Goal: Task Accomplishment & Management: Manage account settings

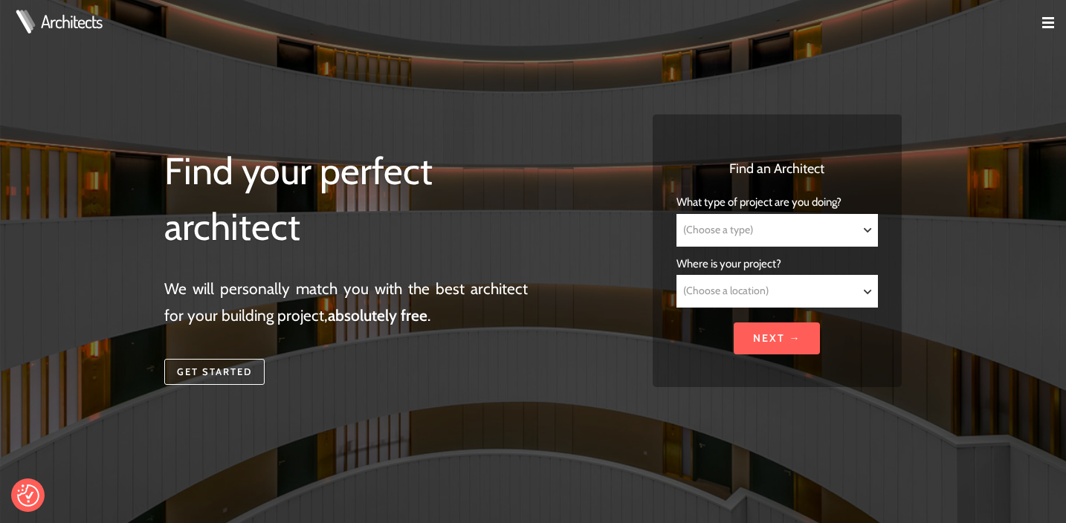
click at [1046, 27] on img at bounding box center [1048, 23] width 12 height 12
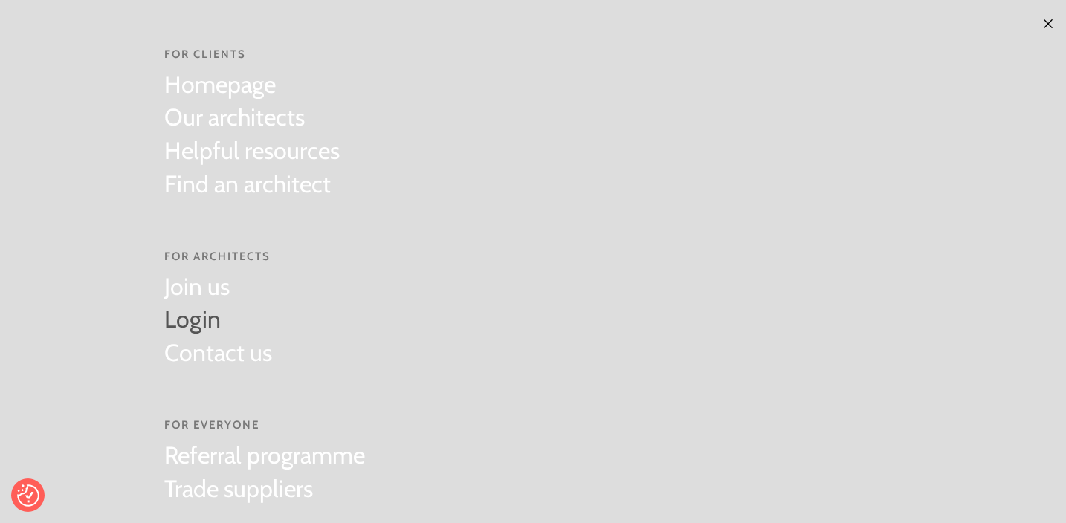
click at [195, 320] on link "Login" at bounding box center [218, 319] width 108 height 33
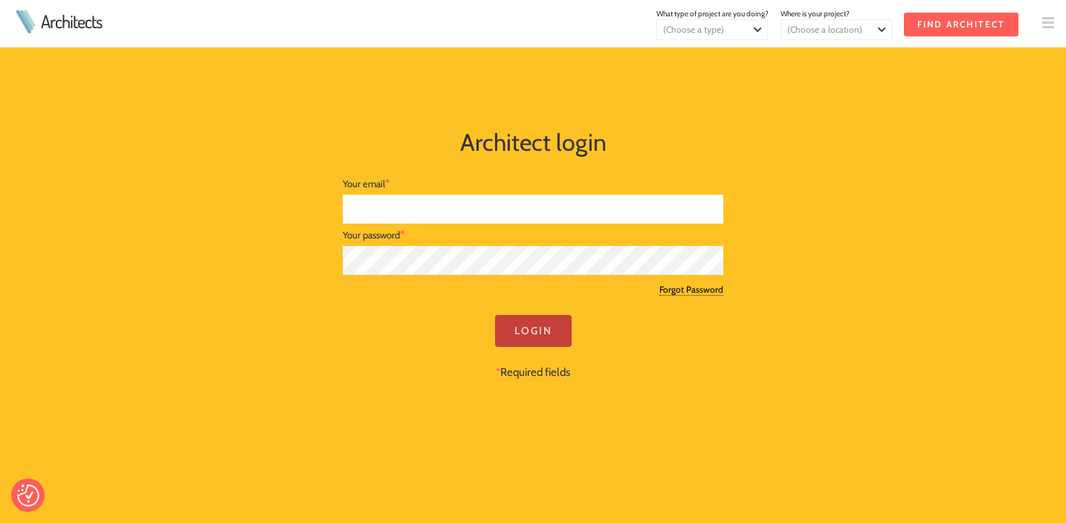
type input "aleksa@aleksaglancydesign.com"
click at [536, 331] on input "Login" at bounding box center [533, 331] width 77 height 32
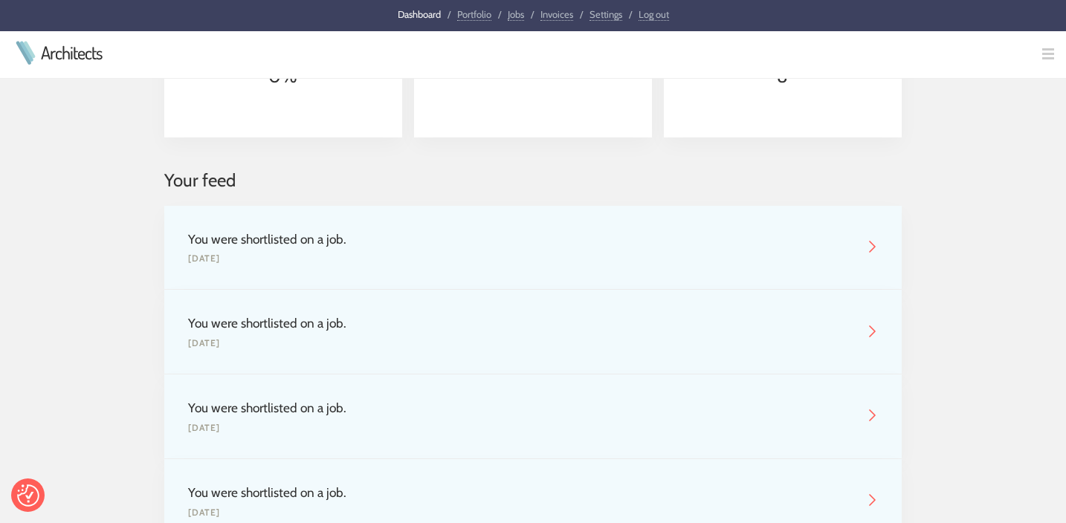
scroll to position [313, 0]
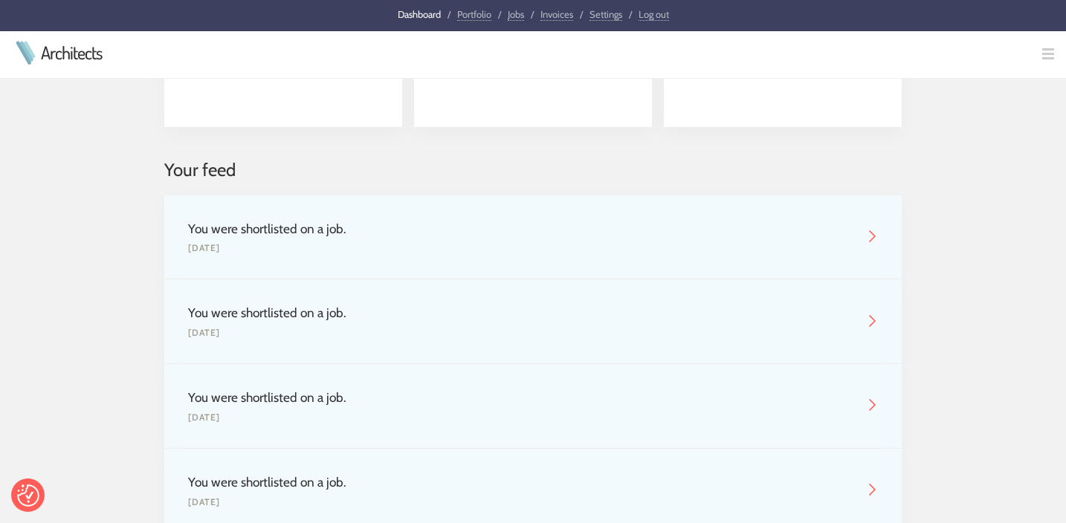
click at [867, 235] on img at bounding box center [872, 236] width 12 height 12
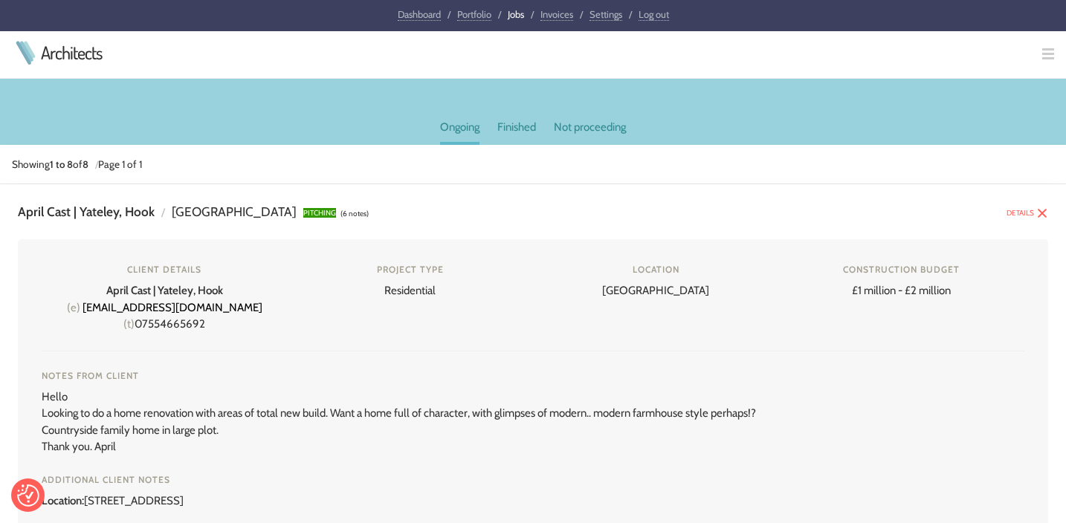
scroll to position [123, 0]
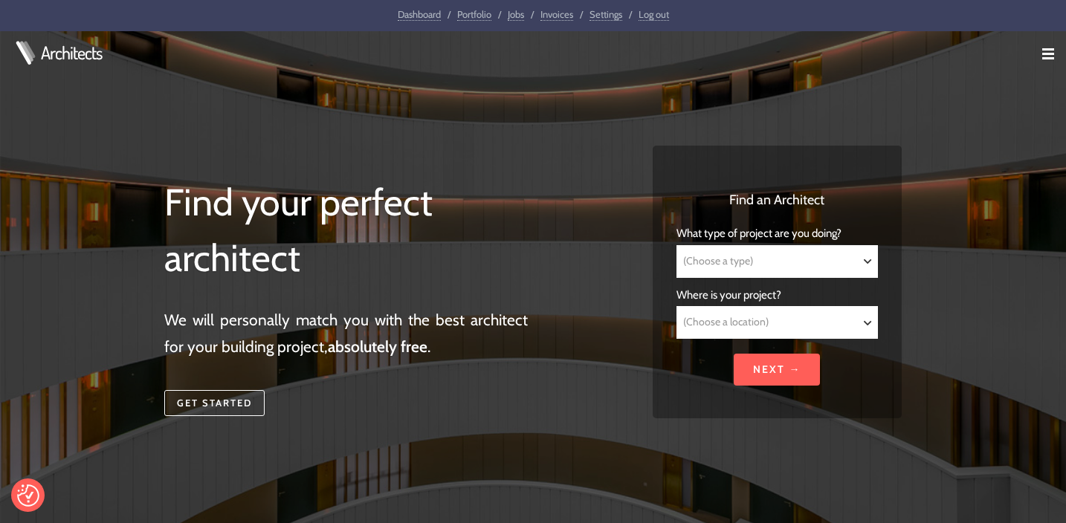
click at [1059, 58] on link at bounding box center [1054, 56] width 24 height 13
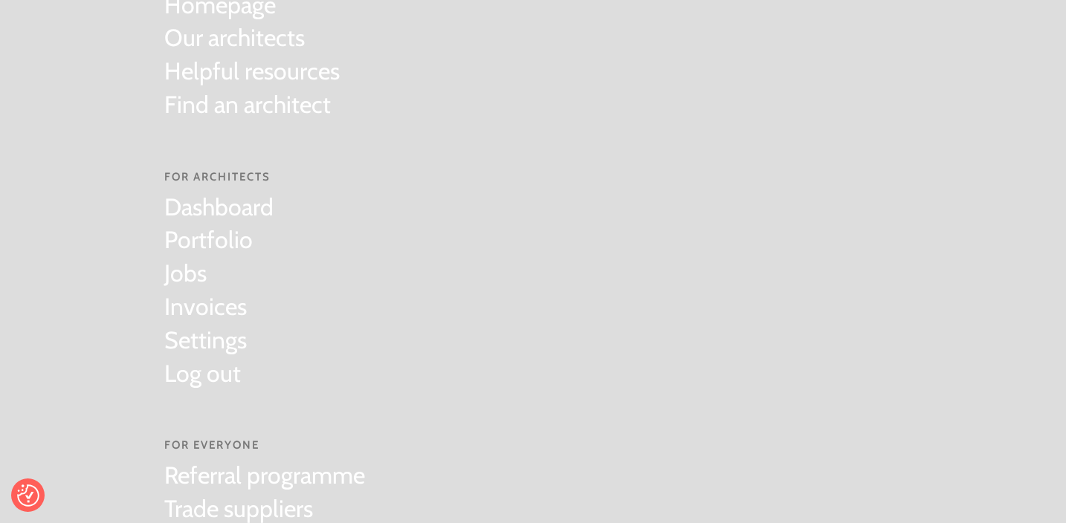
scroll to position [90, 0]
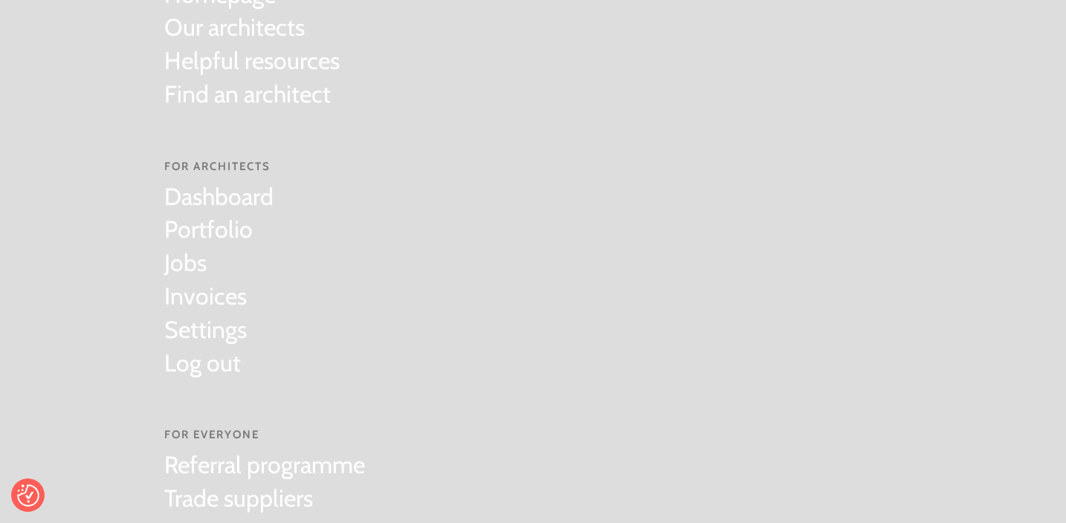
click at [385, 239] on div "For Clients Homepage Our architects Helpful resources Find an architect For Arc…" at bounding box center [532, 236] width 761 height 653
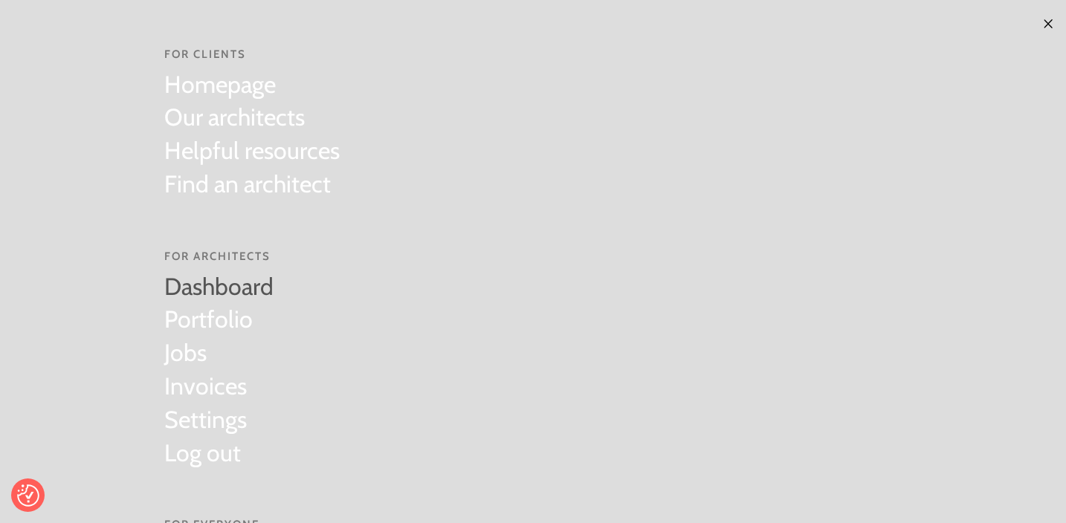
click at [209, 294] on link "Dashboard" at bounding box center [218, 287] width 109 height 33
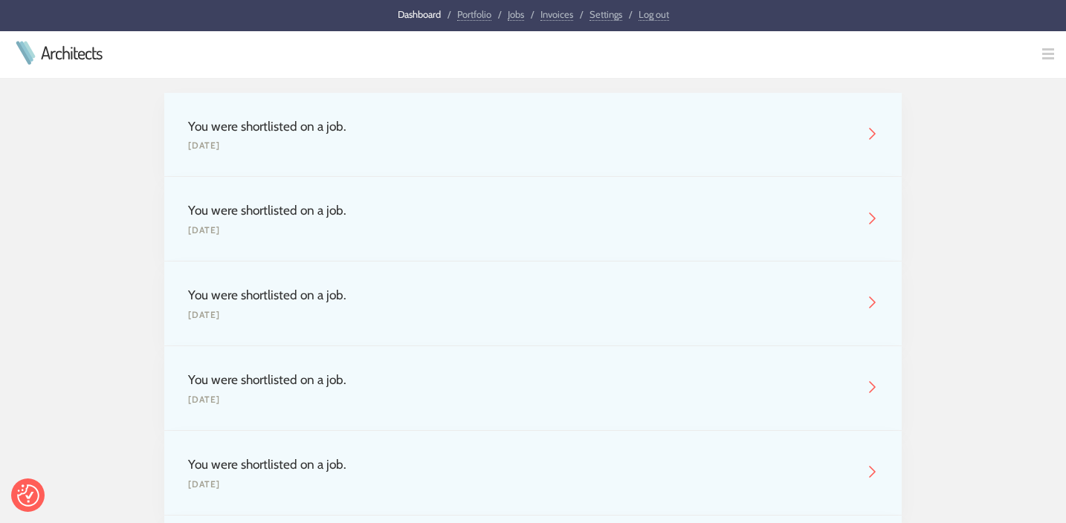
scroll to position [414, 0]
click at [869, 221] on img at bounding box center [872, 220] width 12 height 12
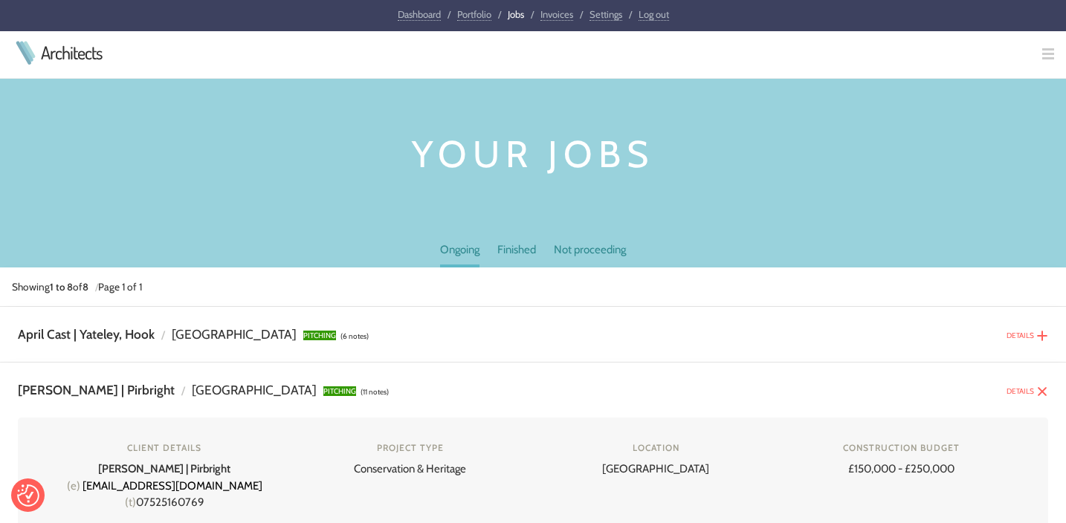
click at [1043, 390] on img at bounding box center [1042, 392] width 12 height 12
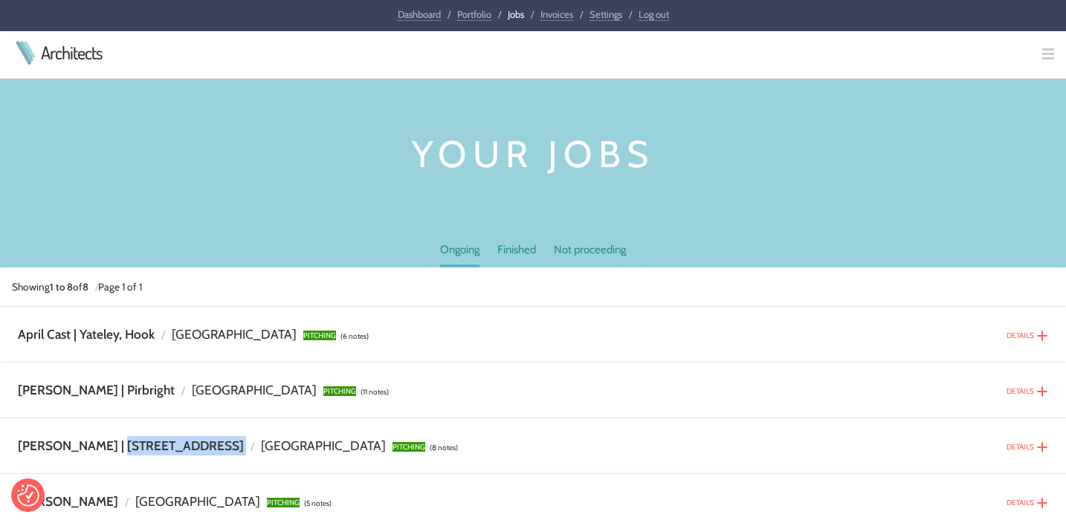
drag, startPoint x: 478, startPoint y: 447, endPoint x: 107, endPoint y: 442, distance: 371.0
click at [107, 442] on div "DETAILS [PERSON_NAME] | [STREET_ADDRESS] / Surrey PITCHING (8 notes) Client det…" at bounding box center [533, 445] width 1066 height 55
copy div "[STREET_ADDRESS]"
click at [1043, 450] on img at bounding box center [1042, 448] width 12 height 12
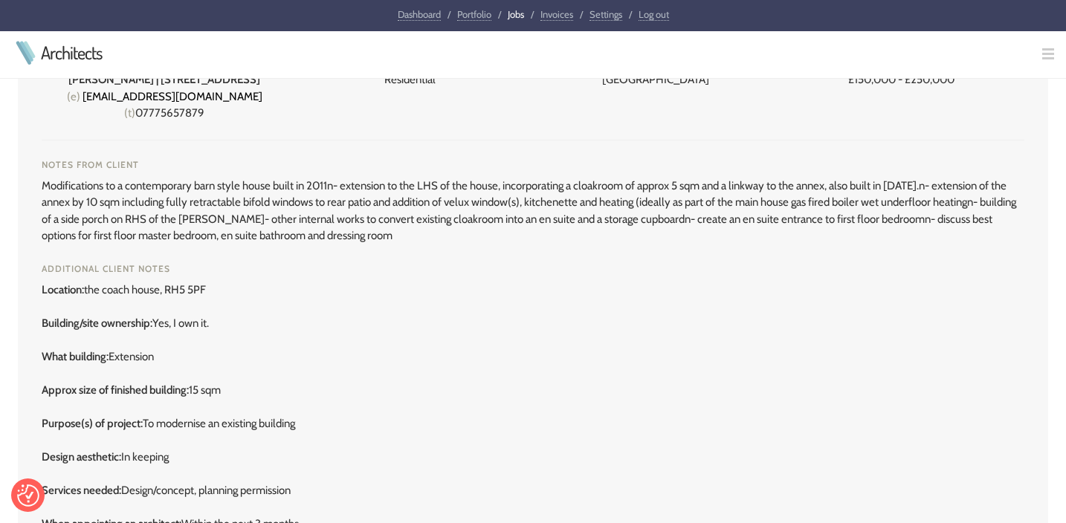
scroll to position [447, 0]
